Goal: Task Accomplishment & Management: Complete application form

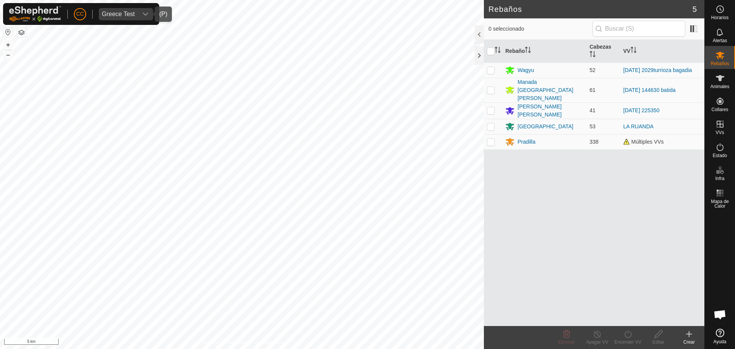
click at [131, 11] on div "Greece Test" at bounding box center [118, 14] width 33 height 6
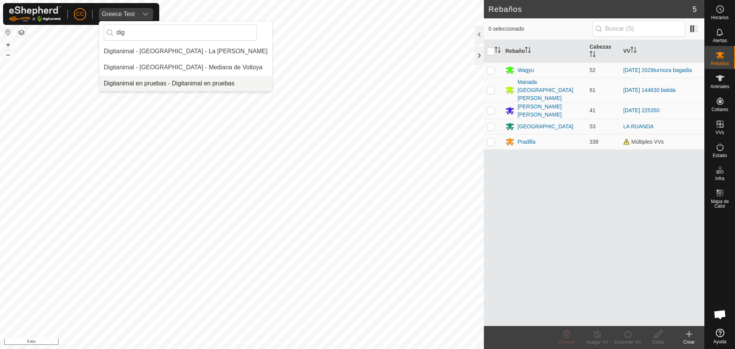
type input "dig"
click at [148, 78] on li "Digitanimal en pruebas - Digitanimal en pruebas" at bounding box center [185, 83] width 173 height 15
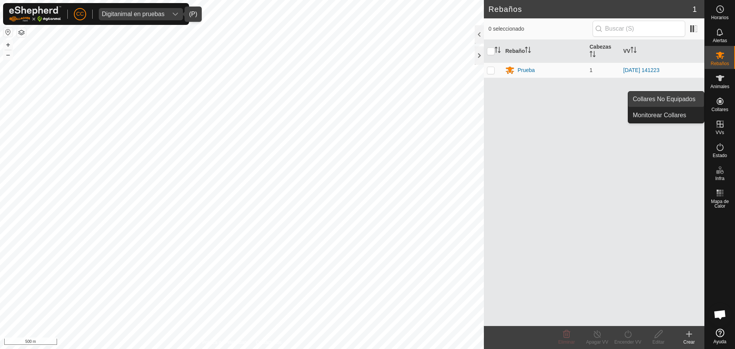
click at [691, 104] on link "Collares No Equipados" at bounding box center [666, 98] width 76 height 15
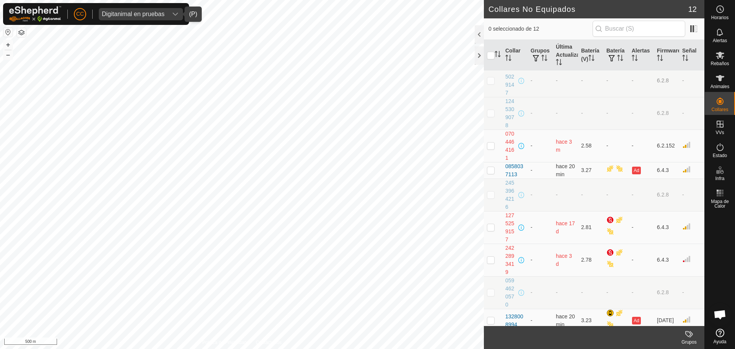
scroll to position [94, 0]
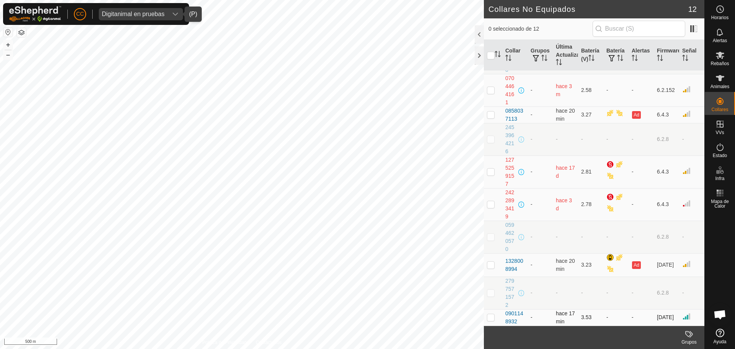
click at [494, 318] on p-checkbox at bounding box center [491, 317] width 8 height 6
checkbox input "true"
click at [723, 82] on icon at bounding box center [719, 77] width 9 height 9
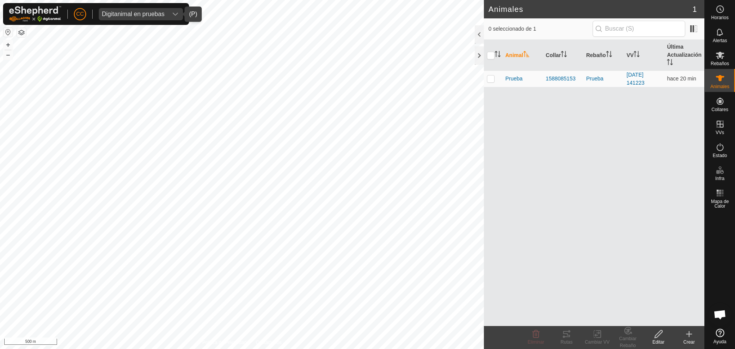
click at [686, 328] on div "Crear" at bounding box center [688, 337] width 31 height 23
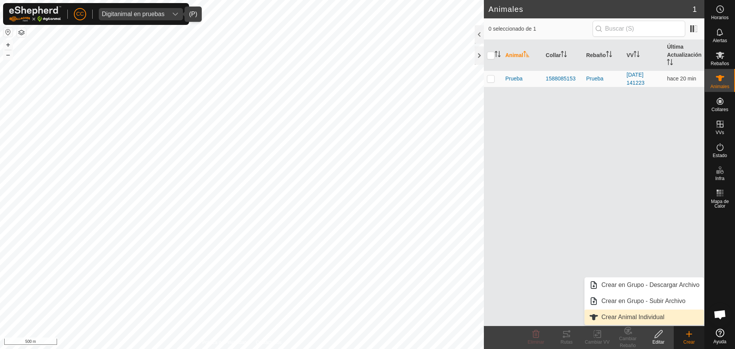
click at [676, 316] on link "Crear Animal Individual" at bounding box center [643, 316] width 119 height 15
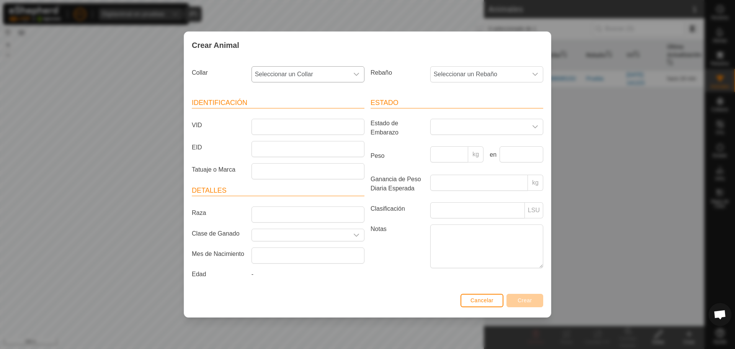
click at [333, 76] on span "Seleccionar un Collar" at bounding box center [300, 74] width 97 height 15
click at [305, 172] on li "0901148932" at bounding box center [308, 174] width 112 height 15
click at [469, 79] on span "Seleccionar un Rebaño" at bounding box center [478, 74] width 97 height 15
click at [489, 300] on span "Cancelar" at bounding box center [481, 300] width 23 height 6
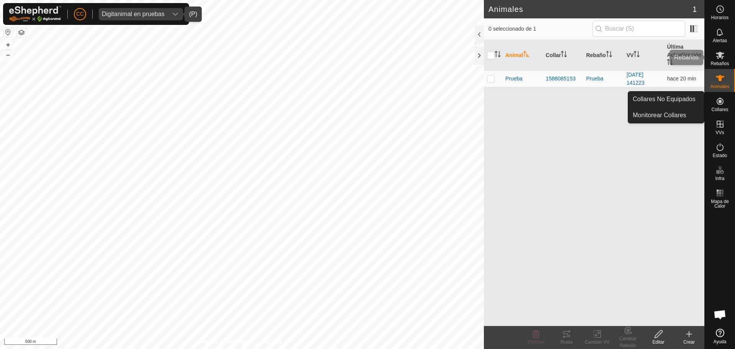
click at [721, 59] on icon at bounding box center [719, 55] width 9 height 9
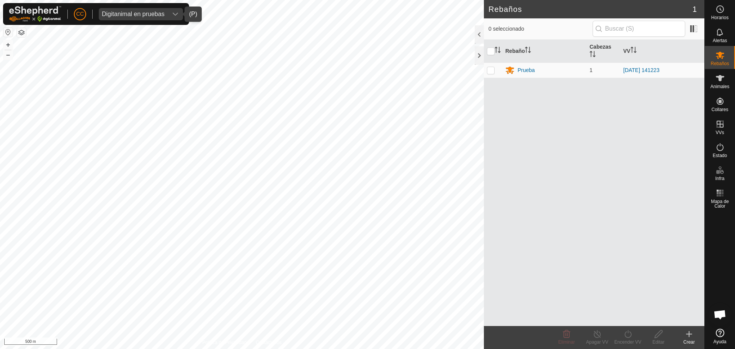
click at [690, 339] on div "Crear" at bounding box center [688, 341] width 31 height 7
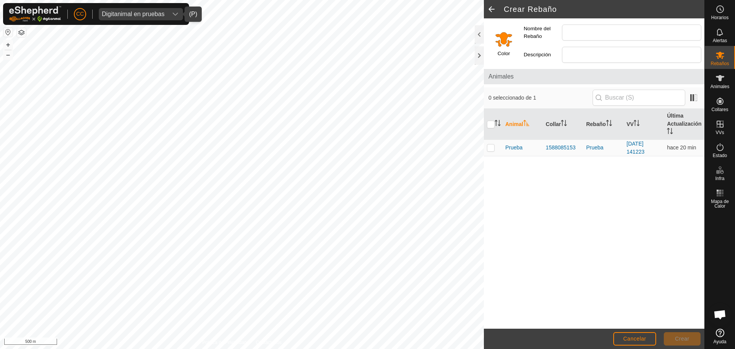
click at [506, 32] on input "Select a color" at bounding box center [503, 39] width 18 height 18
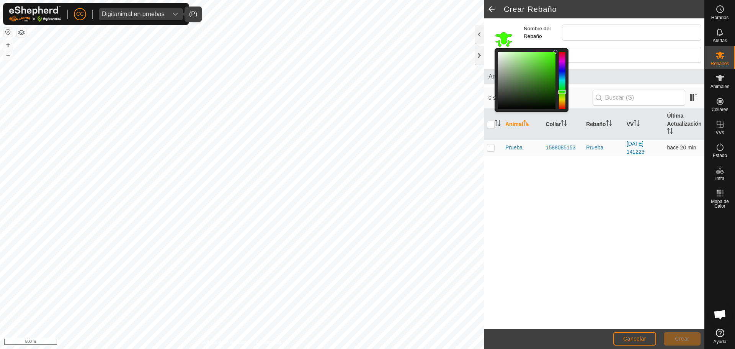
click at [561, 92] on div at bounding box center [562, 80] width 7 height 57
click at [565, 85] on div at bounding box center [562, 80] width 7 height 57
click at [563, 90] on div at bounding box center [562, 80] width 7 height 57
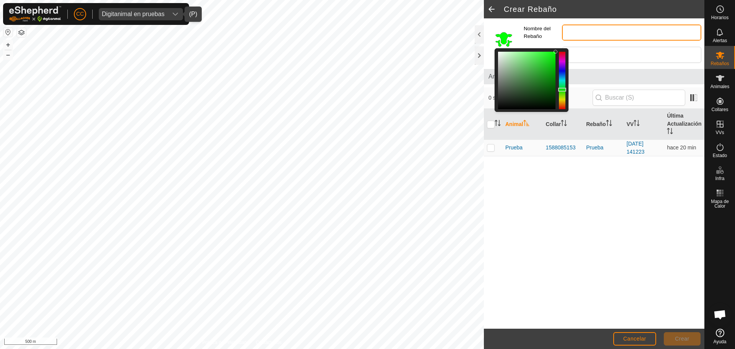
click at [574, 26] on input "Nombre del Rebaño" at bounding box center [631, 32] width 139 height 16
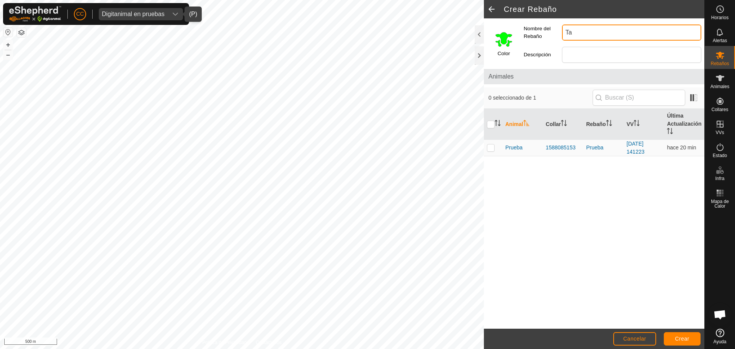
type input "T"
type input "[GEOGRAPHIC_DATA]"
click at [680, 332] on button "Crear" at bounding box center [681, 338] width 37 height 13
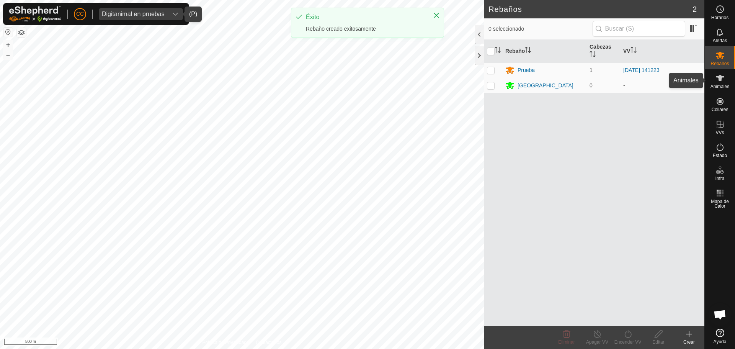
click at [722, 79] on icon at bounding box center [719, 77] width 9 height 9
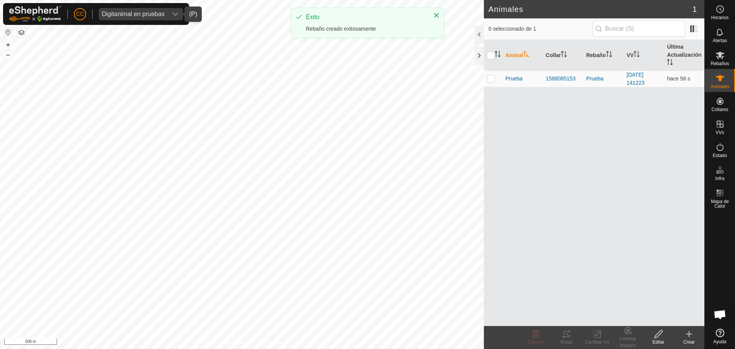
click at [686, 334] on icon at bounding box center [688, 334] width 5 height 0
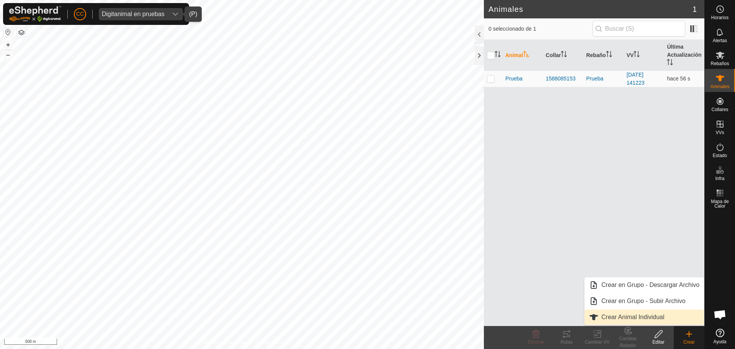
click at [634, 316] on link "Crear Animal Individual" at bounding box center [643, 316] width 119 height 15
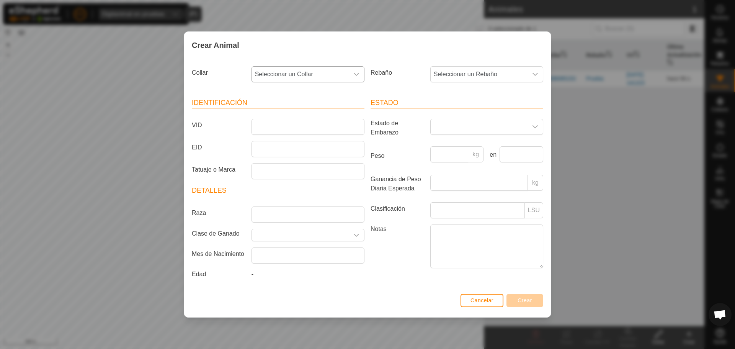
click at [317, 78] on span "Seleccionar un Collar" at bounding box center [300, 74] width 97 height 15
click at [323, 169] on li "0901148932" at bounding box center [308, 174] width 112 height 15
click at [493, 67] on span "Seleccionar un Rebaño" at bounding box center [478, 74] width 97 height 15
click at [488, 147] on li "[GEOGRAPHIC_DATA]" at bounding box center [487, 145] width 112 height 15
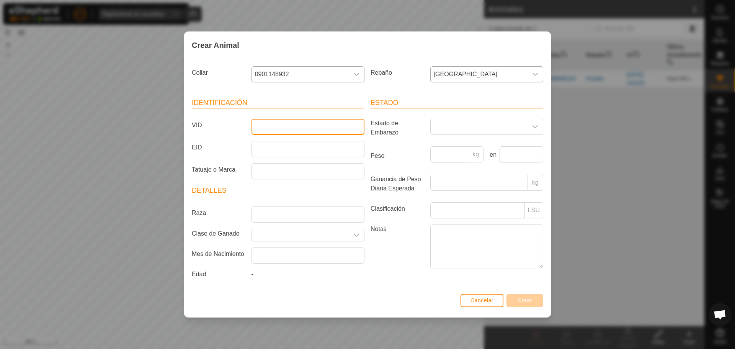
click at [321, 124] on input "VID" at bounding box center [307, 127] width 113 height 16
type input "Italiano"
click at [533, 303] on button "Crear" at bounding box center [524, 299] width 37 height 13
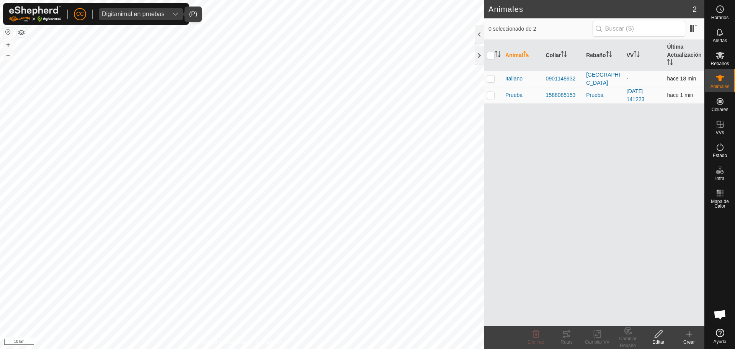
click at [489, 82] on td at bounding box center [493, 78] width 18 height 16
checkbox input "true"
checkbox input "false"
click at [602, 335] on change-vp-svg-icon at bounding box center [597, 333] width 31 height 9
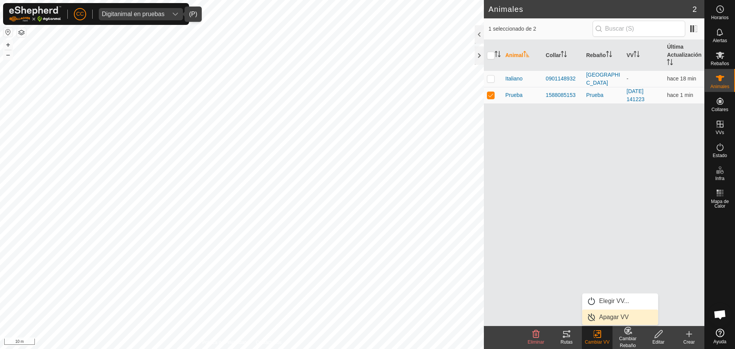
click at [596, 321] on link "Apagar VV" at bounding box center [620, 316] width 76 height 15
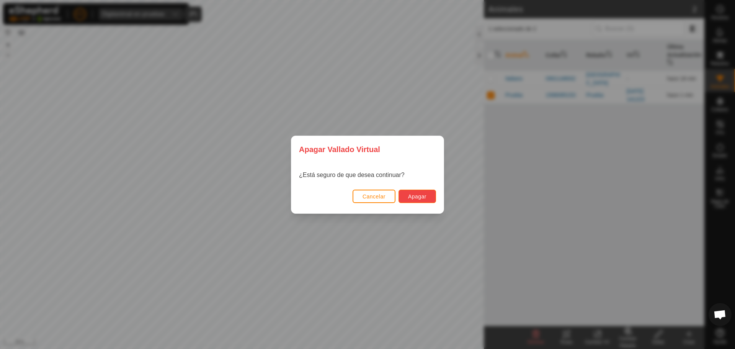
click at [421, 195] on span "Apagar" at bounding box center [417, 196] width 18 height 6
